Goal: Find specific page/section: Find specific page/section

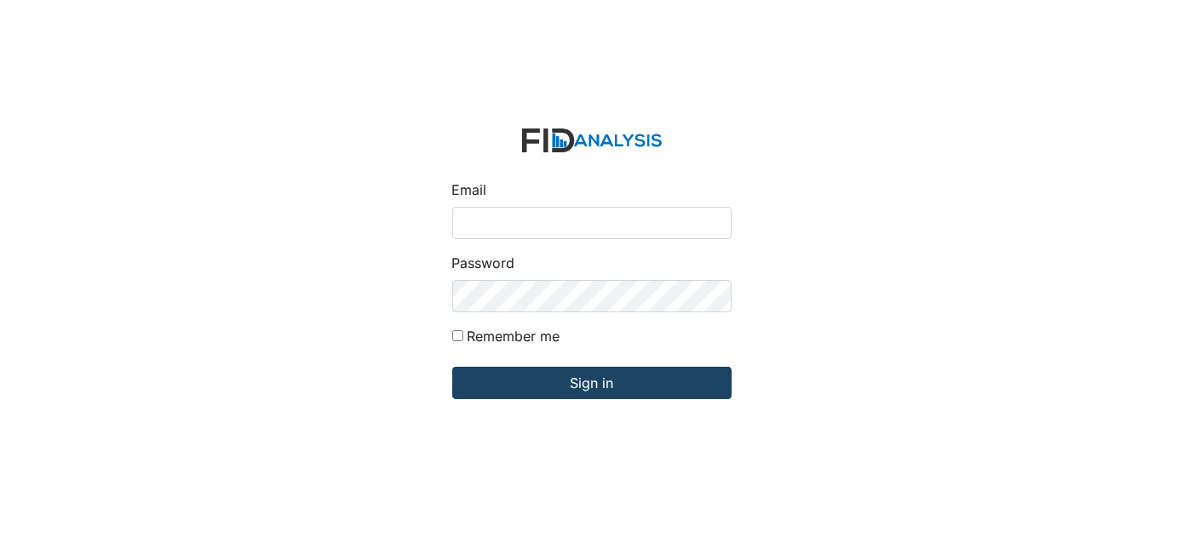
type input "[EMAIL_ADDRESS][DOMAIN_NAME]"
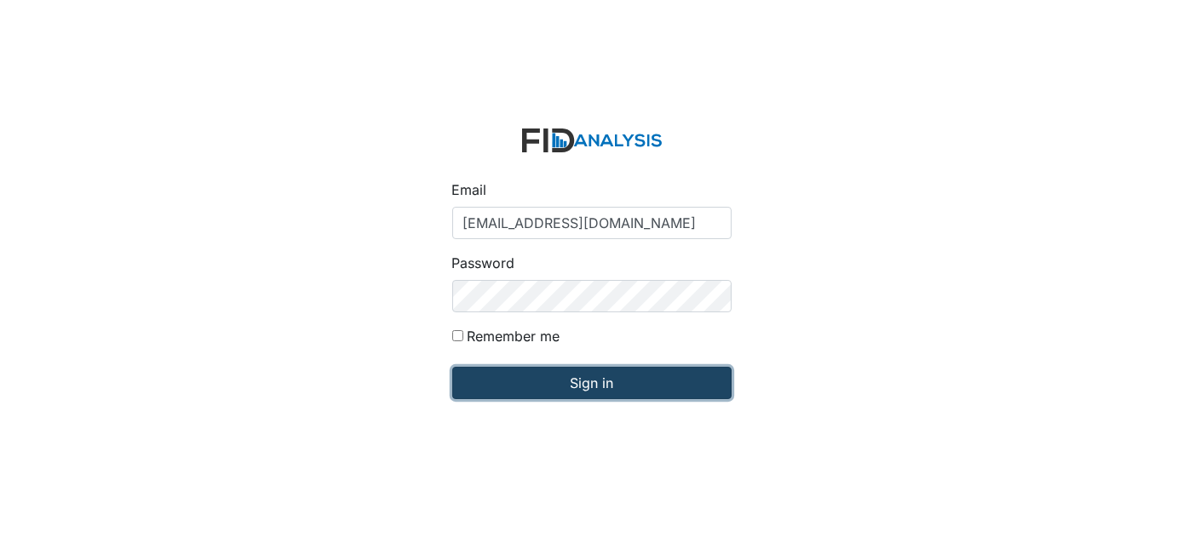
click at [542, 383] on input "Sign in" at bounding box center [591, 383] width 279 height 32
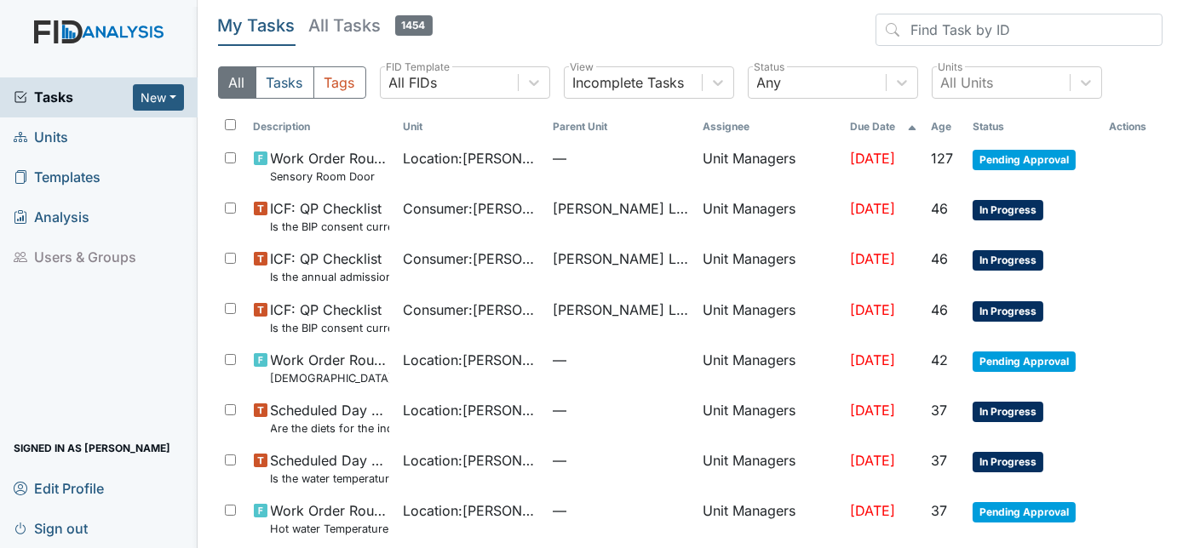
click at [46, 132] on span "Units" at bounding box center [41, 137] width 54 height 26
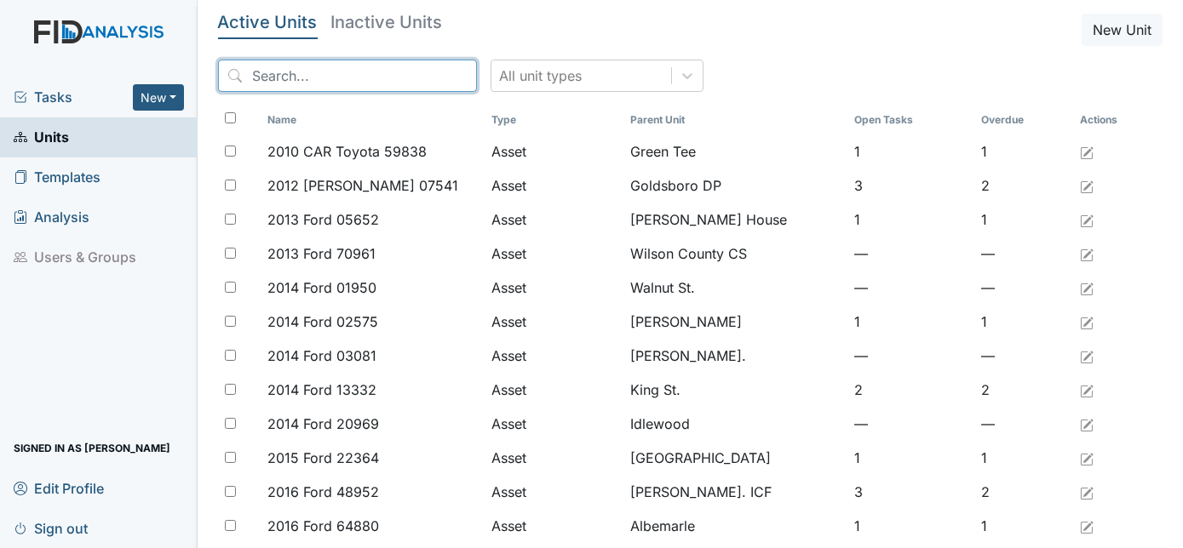
click at [295, 82] on input "search" at bounding box center [347, 76] width 259 height 32
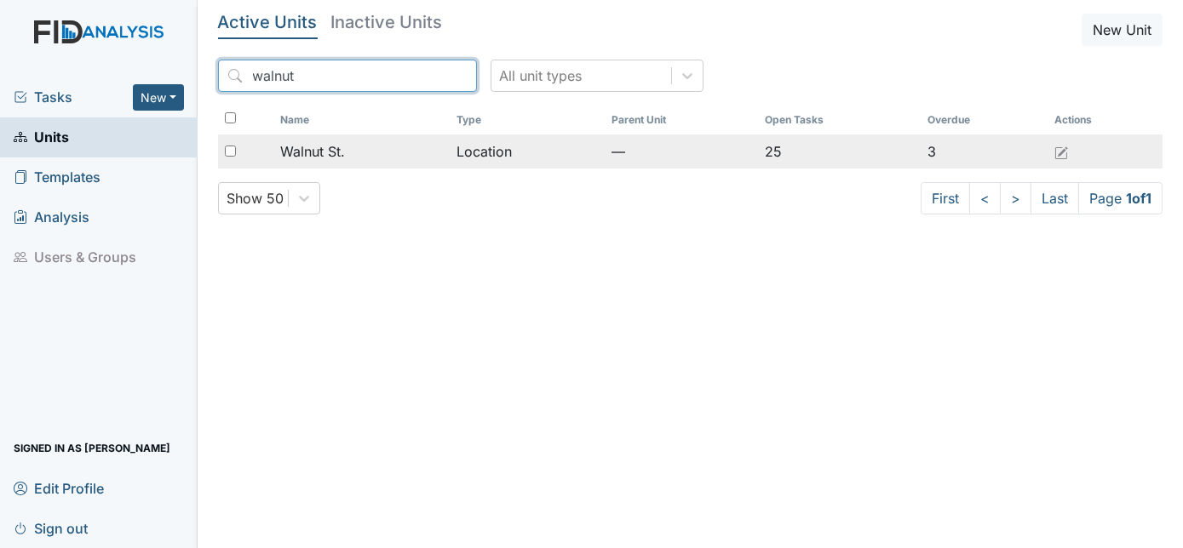
type input "walnut"
click at [336, 156] on span "Walnut St." at bounding box center [312, 151] width 65 height 20
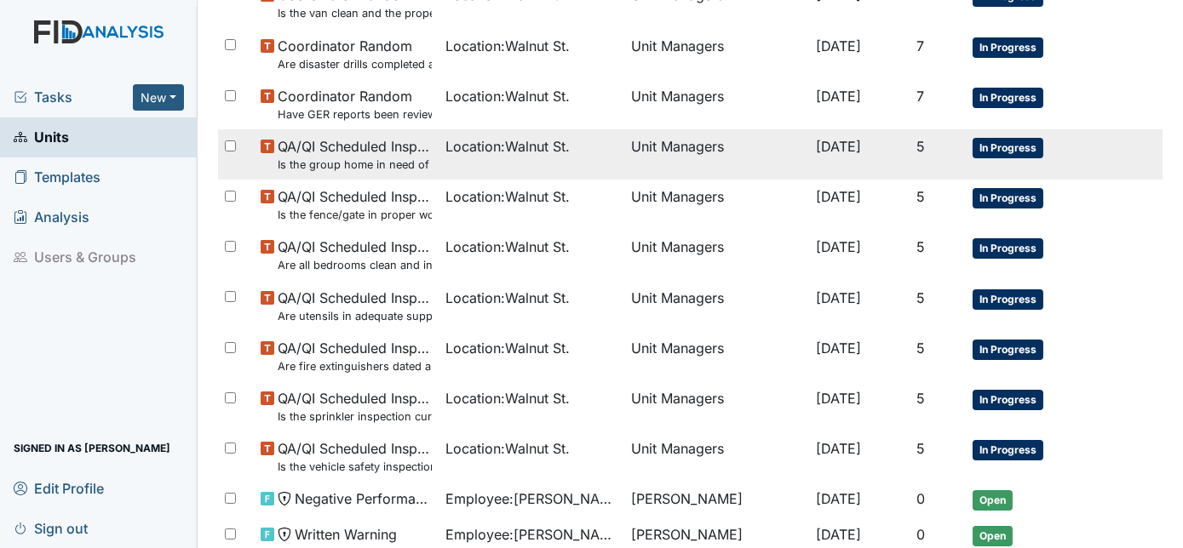
scroll to position [1035, 0]
